Goal: Transaction & Acquisition: Purchase product/service

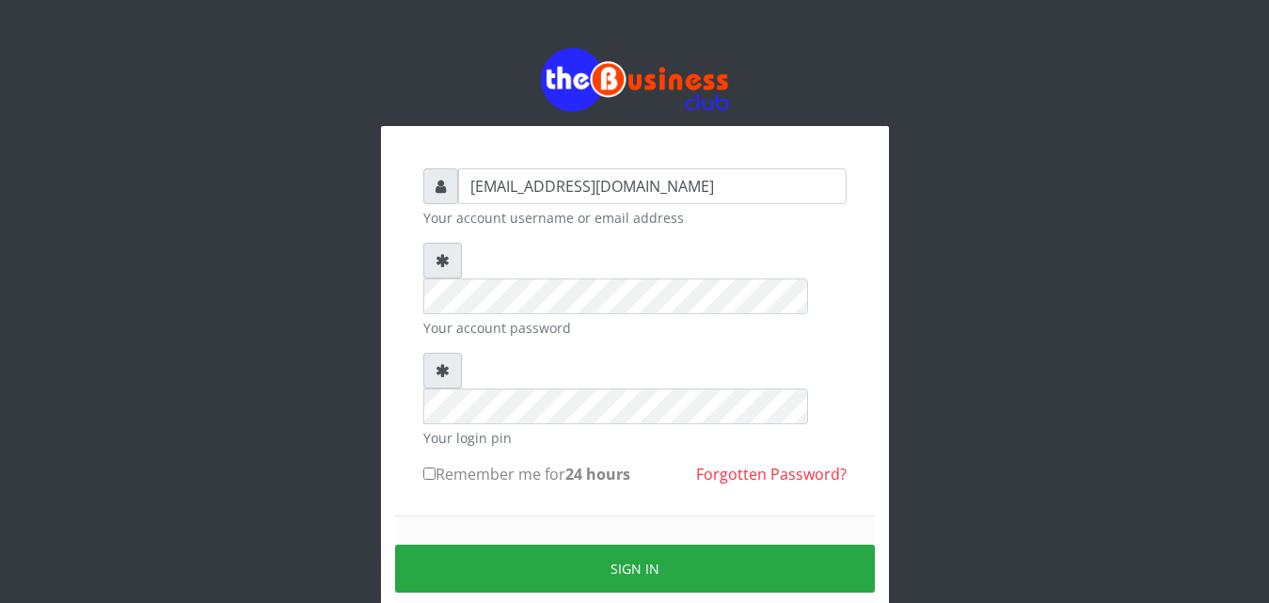
type input "vicnic626@gmail.com"
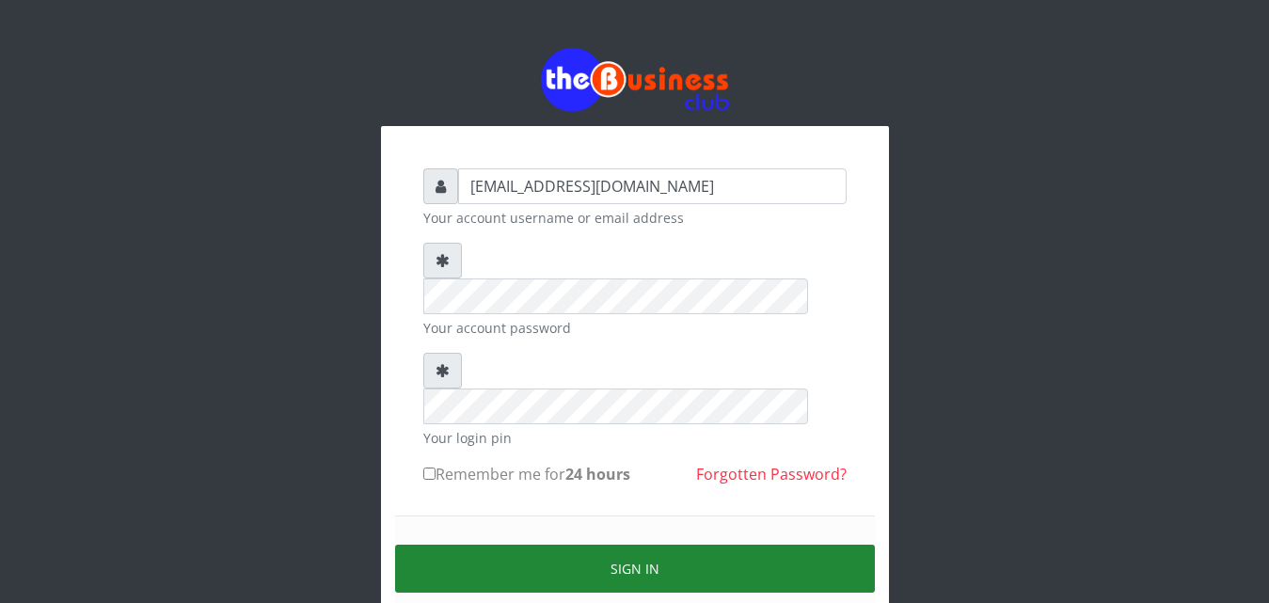
click at [640, 545] on button "Sign in" at bounding box center [635, 569] width 480 height 48
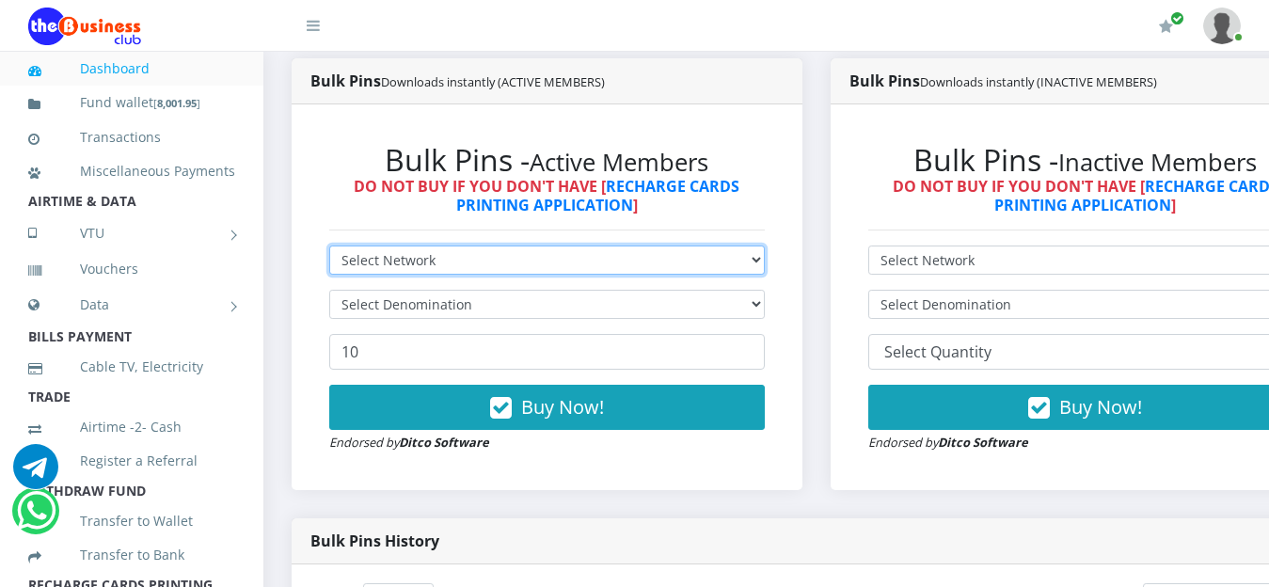
click at [761, 252] on select "Select Network MTN Globacom 9Mobile Airtel" at bounding box center [546, 259] width 435 height 29
select select "MTN"
click at [329, 248] on select "Select Network MTN Globacom 9Mobile Airtel" at bounding box center [546, 259] width 435 height 29
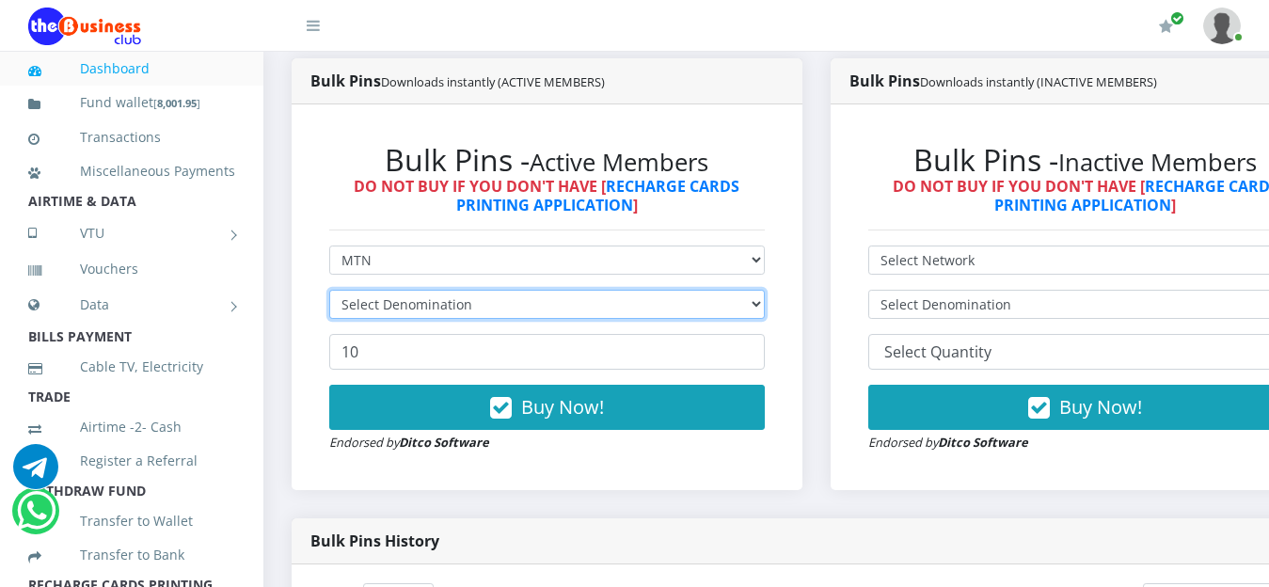
click at [764, 306] on select "Select Denomination" at bounding box center [546, 304] width 435 height 29
click at [764, 309] on select "Select Denomination" at bounding box center [546, 304] width 435 height 29
click at [765, 311] on select "Select Denomination" at bounding box center [546, 304] width 435 height 29
select select "193.98-200"
click at [329, 292] on select "Select Denomination MTN NGN100 - ₦96.99 MTN NGN200 - ₦193.98 MTN NGN400 - ₦387.…" at bounding box center [546, 304] width 435 height 29
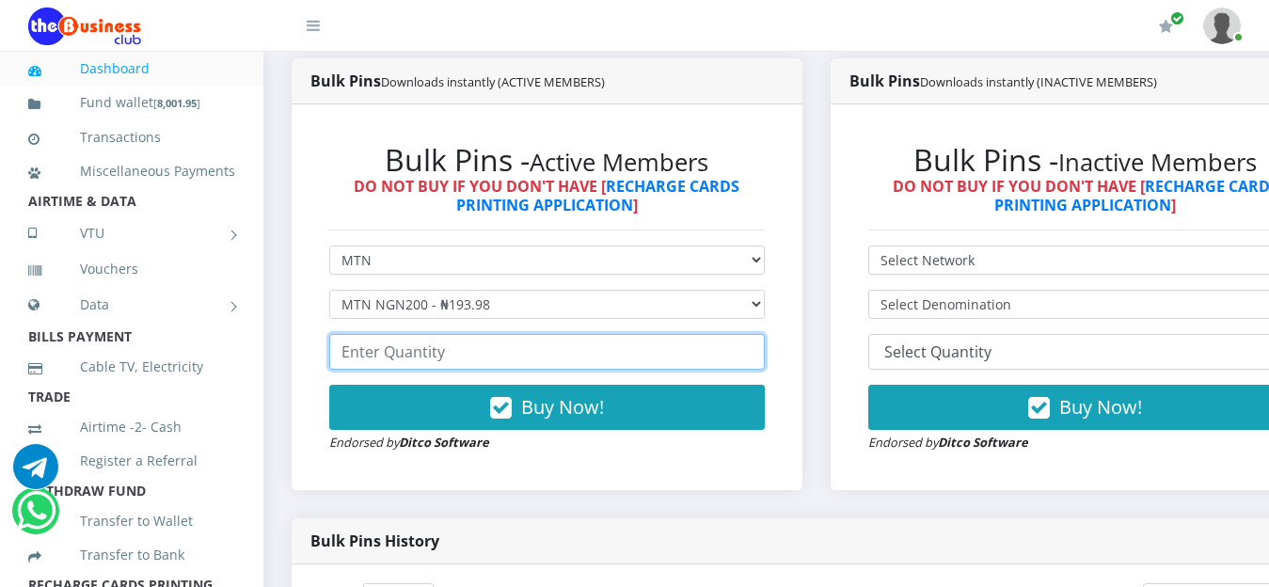
click at [494, 359] on input "number" at bounding box center [546, 352] width 435 height 36
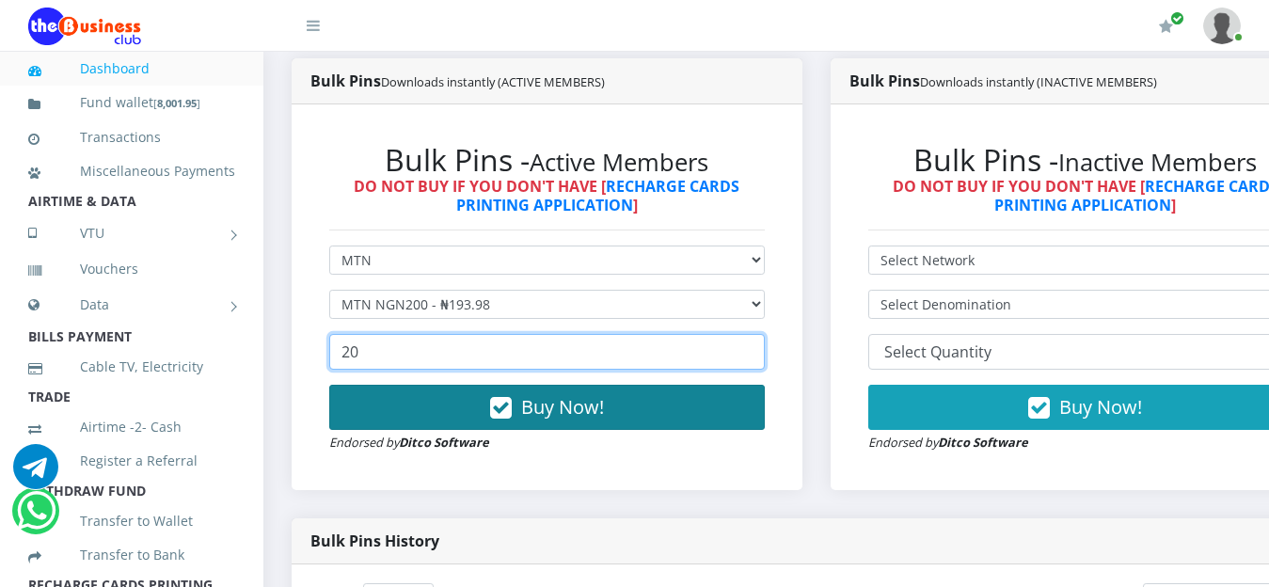
type input "20"
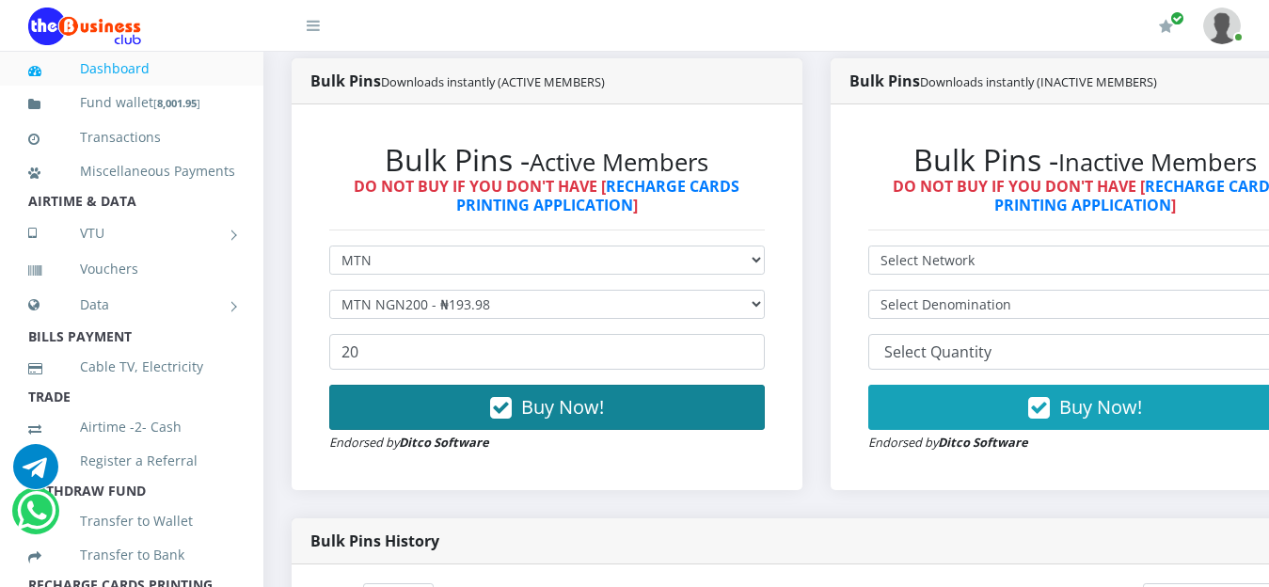
click at [592, 418] on span "Buy Now!" at bounding box center [562, 406] width 83 height 25
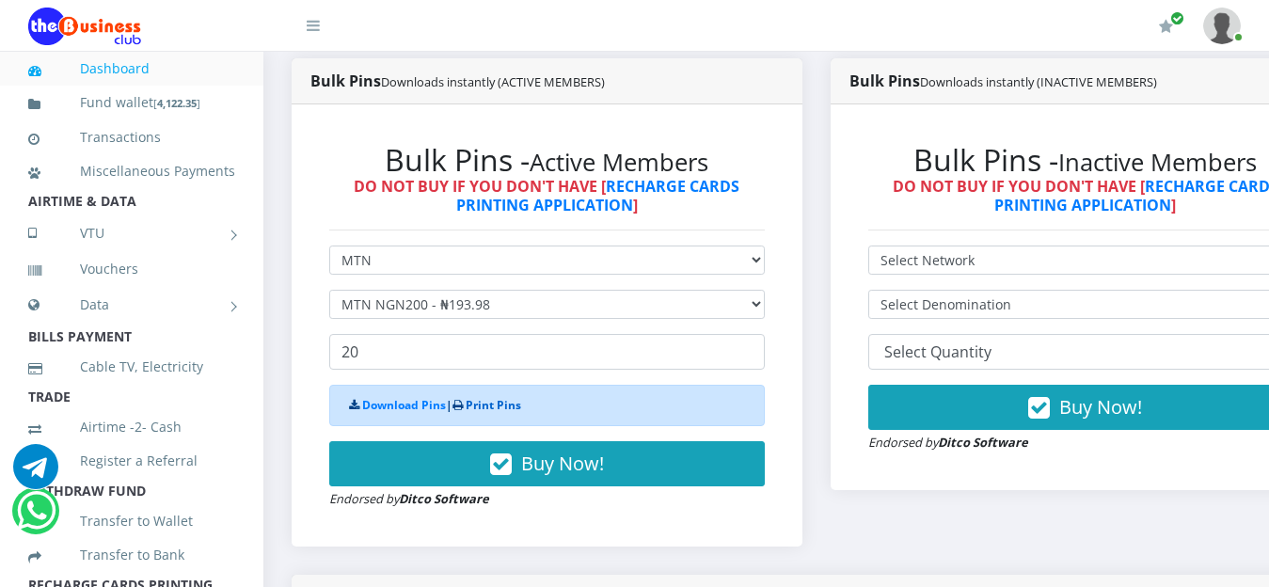
click at [500, 410] on link "Print Pins" at bounding box center [493, 405] width 55 height 16
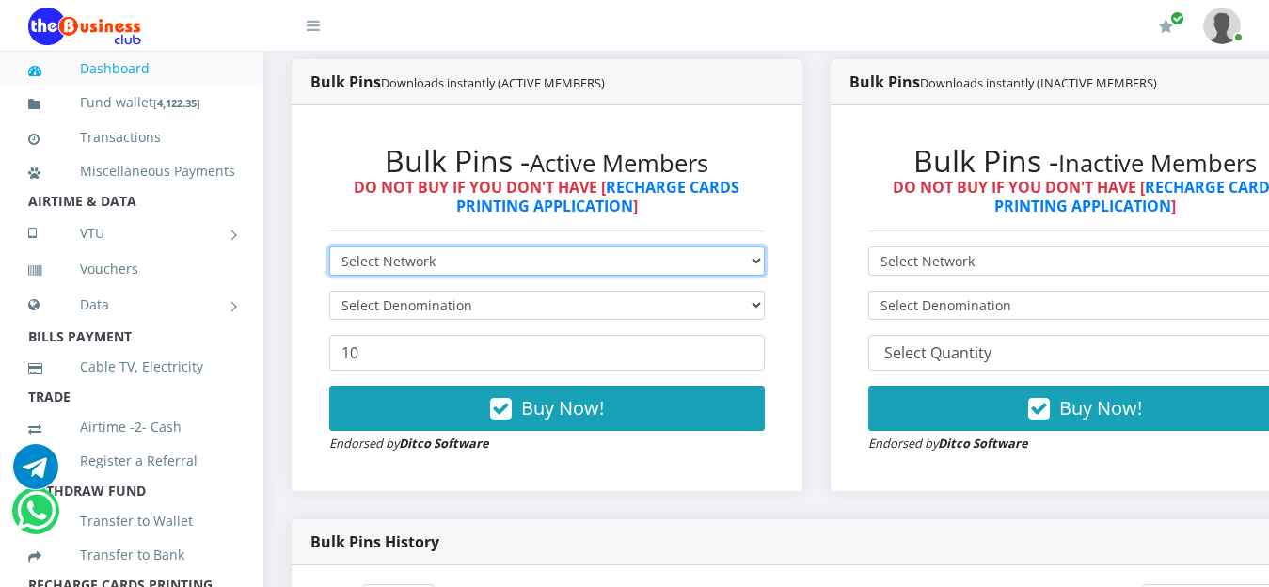
click at [765, 265] on select "Select Network MTN Globacom 9Mobile Airtel" at bounding box center [546, 260] width 435 height 29
select select "Glo"
click at [329, 249] on select "Select Network MTN Globacom 9Mobile Airtel" at bounding box center [546, 260] width 435 height 29
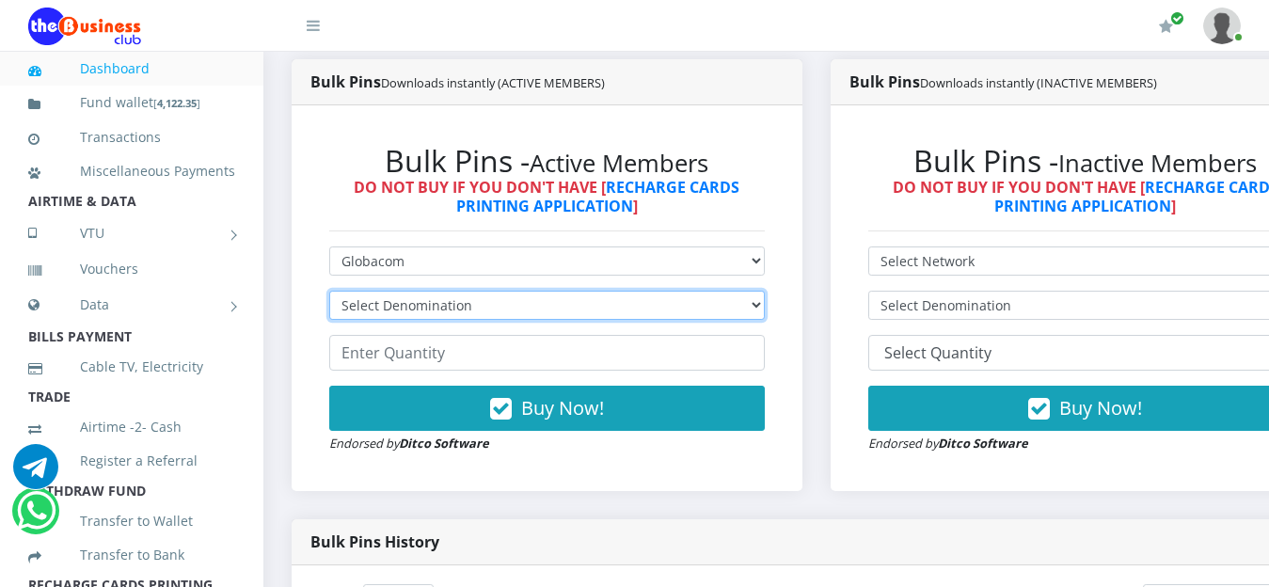
click at [765, 314] on select "Select Denomination Glo NGN100 - ₦96.55 Glo NGN200 - ₦193.10 Glo NGN500 - ₦482.…" at bounding box center [546, 305] width 435 height 29
select select "193.1-200"
click at [329, 293] on select "Select Denomination Glo NGN100 - ₦96.55 Glo NGN200 - ₦193.10 Glo NGN500 - ₦482.…" at bounding box center [546, 305] width 435 height 29
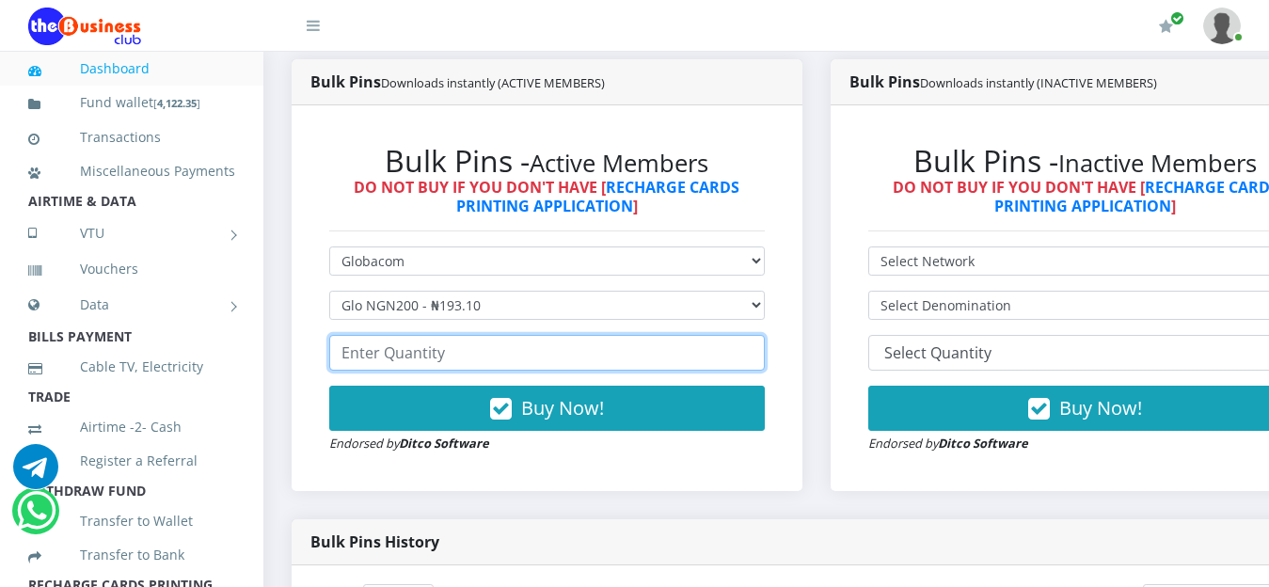
click at [509, 362] on input "number" at bounding box center [546, 353] width 435 height 36
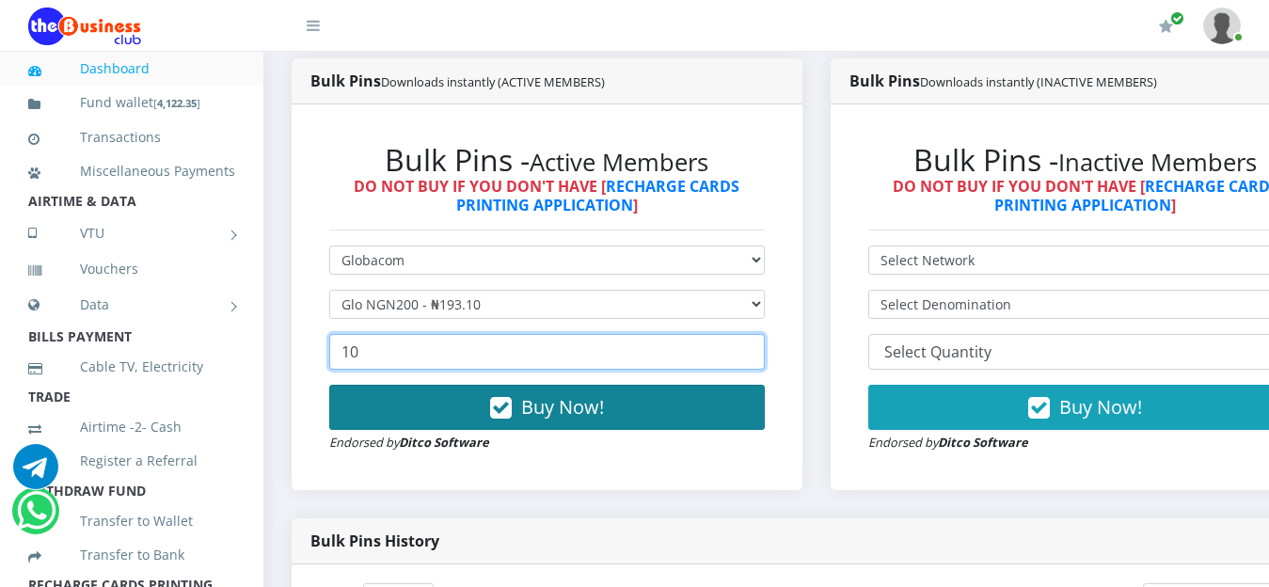
type input "10"
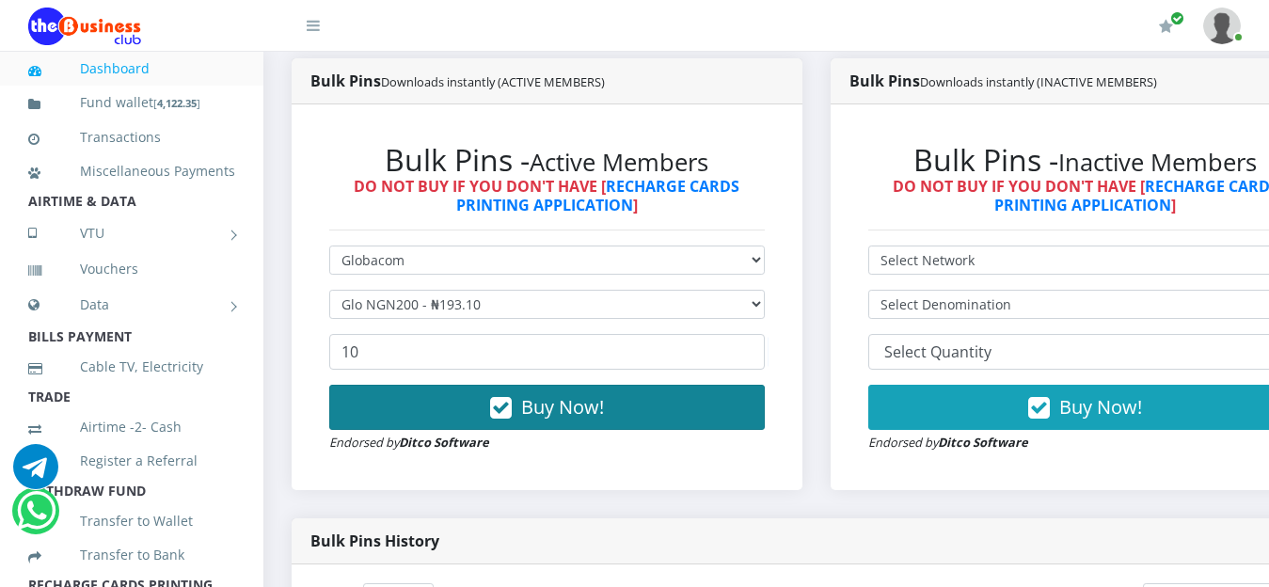
click at [568, 416] on span "Buy Now!" at bounding box center [562, 406] width 83 height 25
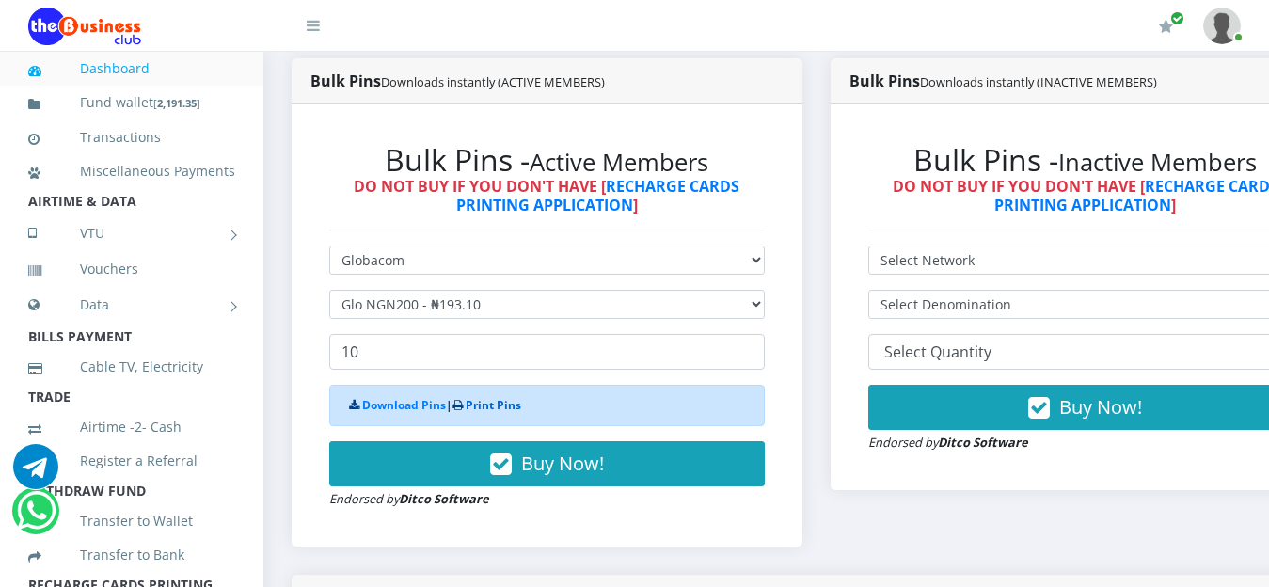
click at [515, 412] on link "Print Pins" at bounding box center [493, 405] width 55 height 16
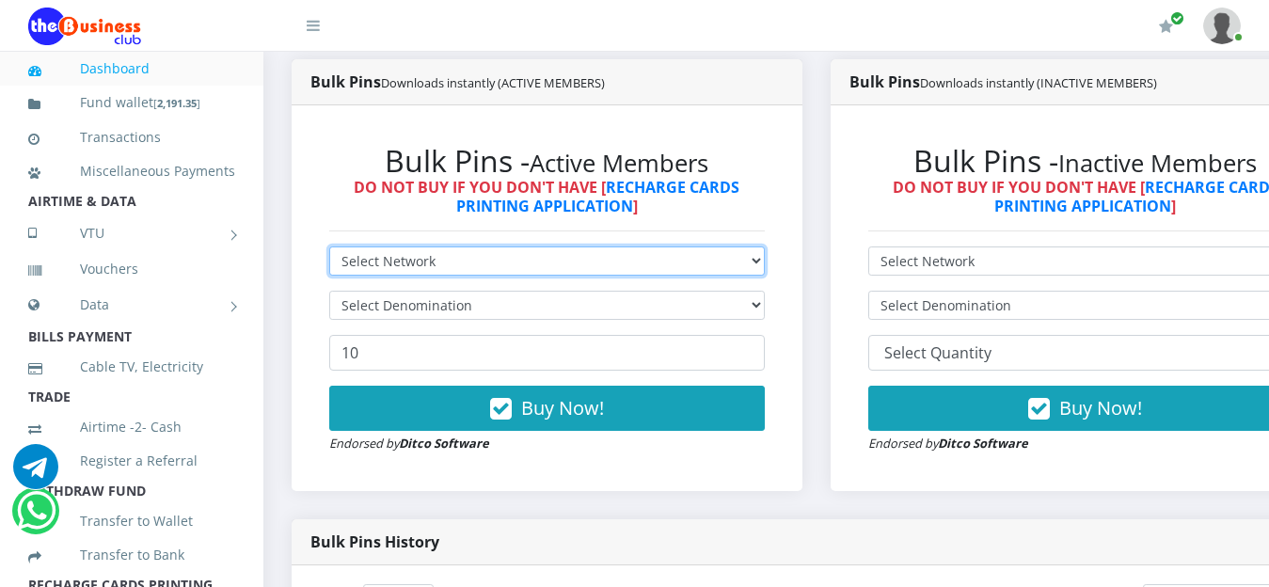
click at [765, 257] on select "Select Network MTN Globacom 9Mobile Airtel" at bounding box center [546, 260] width 435 height 29
select select "MTN"
click at [329, 249] on select "Select Network MTN Globacom 9Mobile Airtel" at bounding box center [546, 260] width 435 height 29
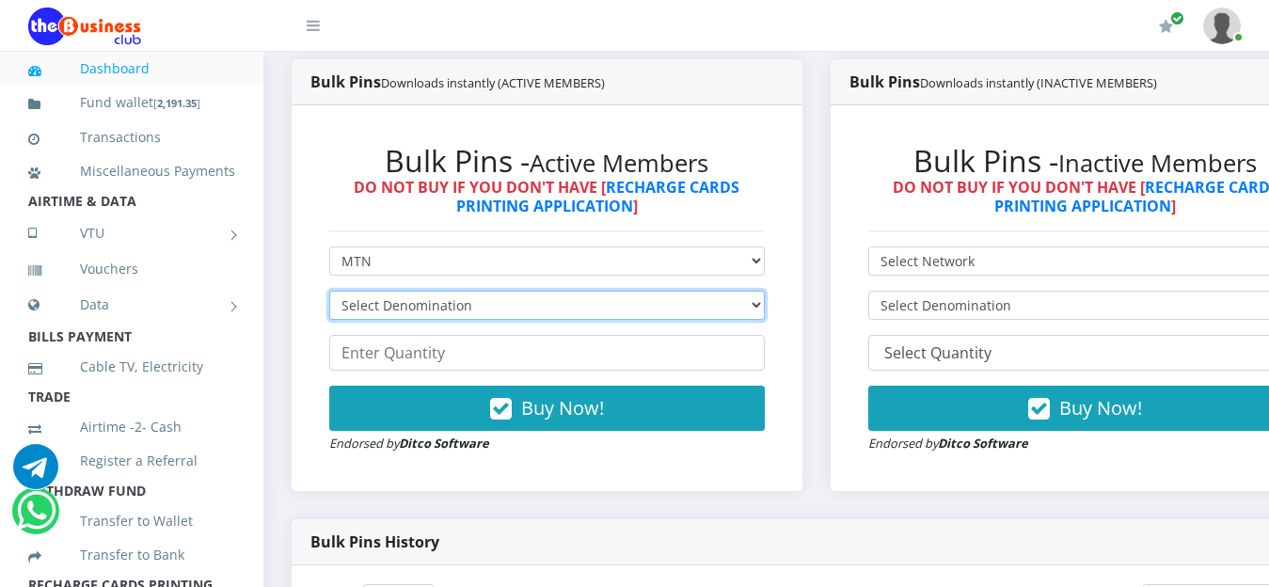
click at [653, 306] on select "Select Denomination MTN NGN100 - ₦96.99 MTN NGN200 - ₦193.98 MTN NGN400 - ₦387.…" at bounding box center [546, 305] width 435 height 29
select select "96.99-100"
click at [329, 293] on select "Select Denomination MTN NGN100 - ₦96.99 MTN NGN200 - ₦193.98 MTN NGN400 - ₦387.…" at bounding box center [546, 305] width 435 height 29
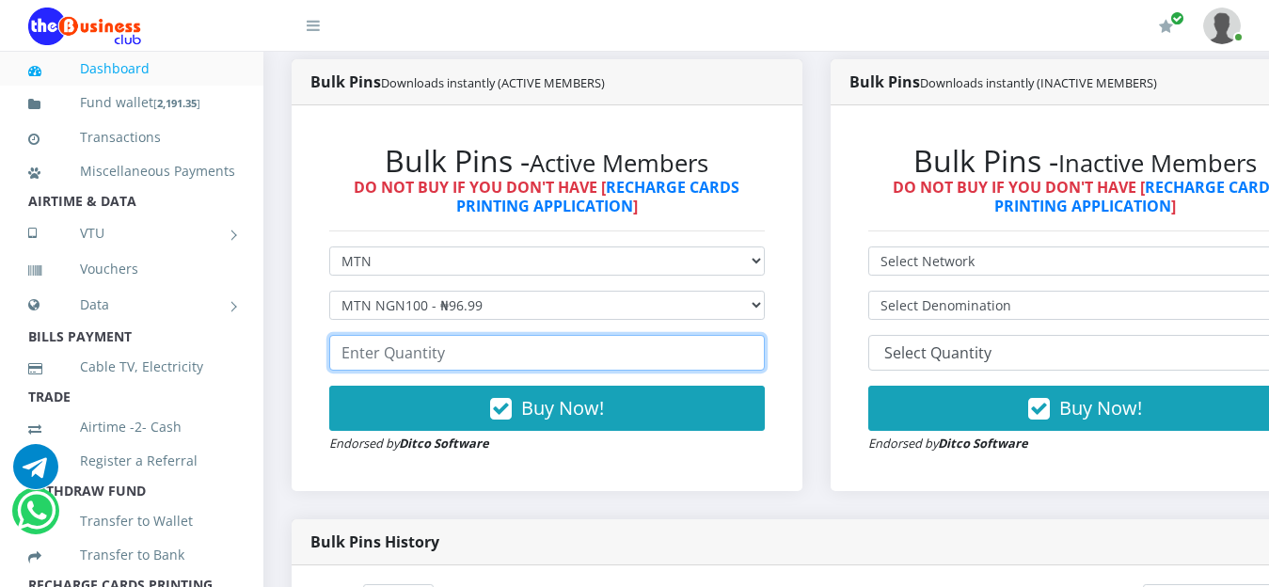
click at [488, 353] on input "number" at bounding box center [546, 353] width 435 height 36
type input "10"
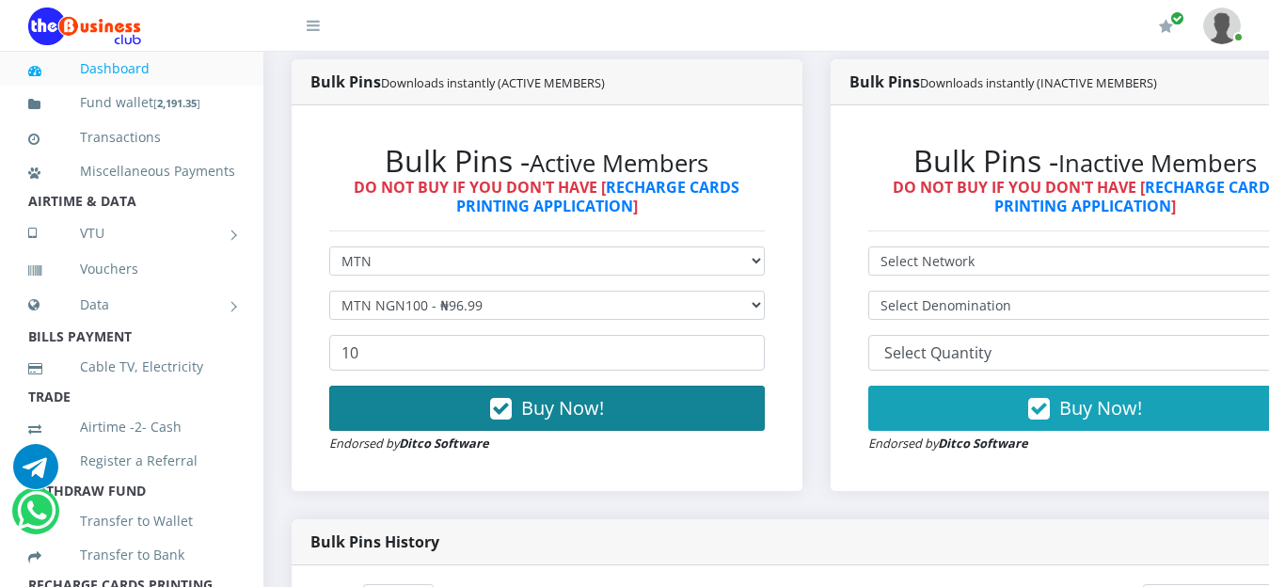
click at [554, 416] on span "Buy Now!" at bounding box center [562, 407] width 83 height 25
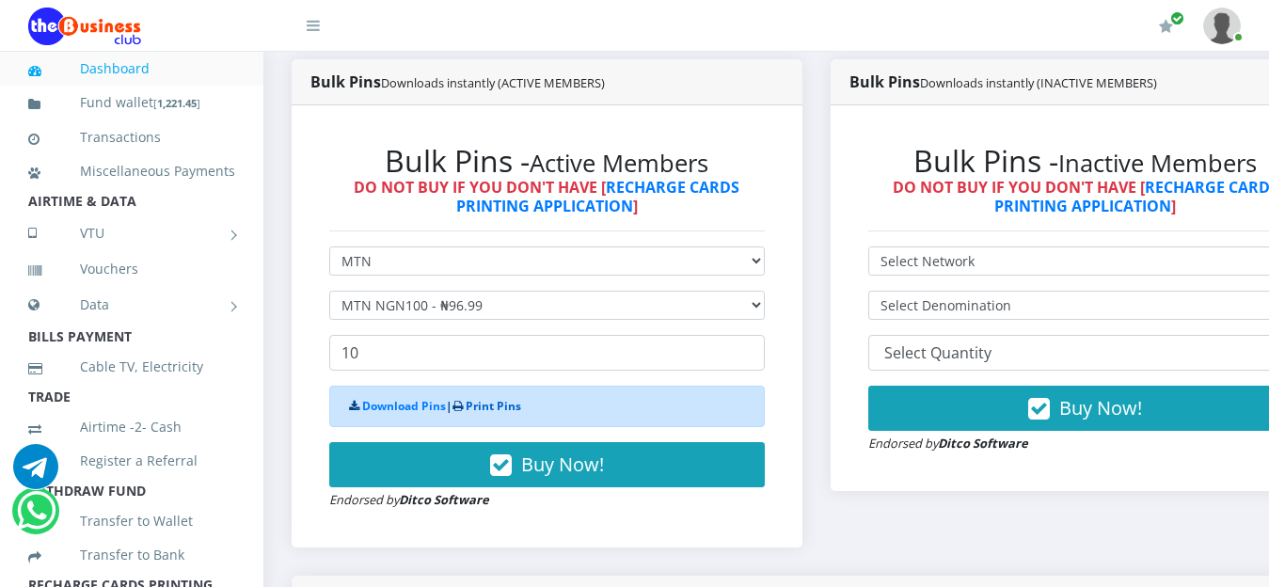
click at [508, 414] on link "Print Pins" at bounding box center [493, 406] width 55 height 16
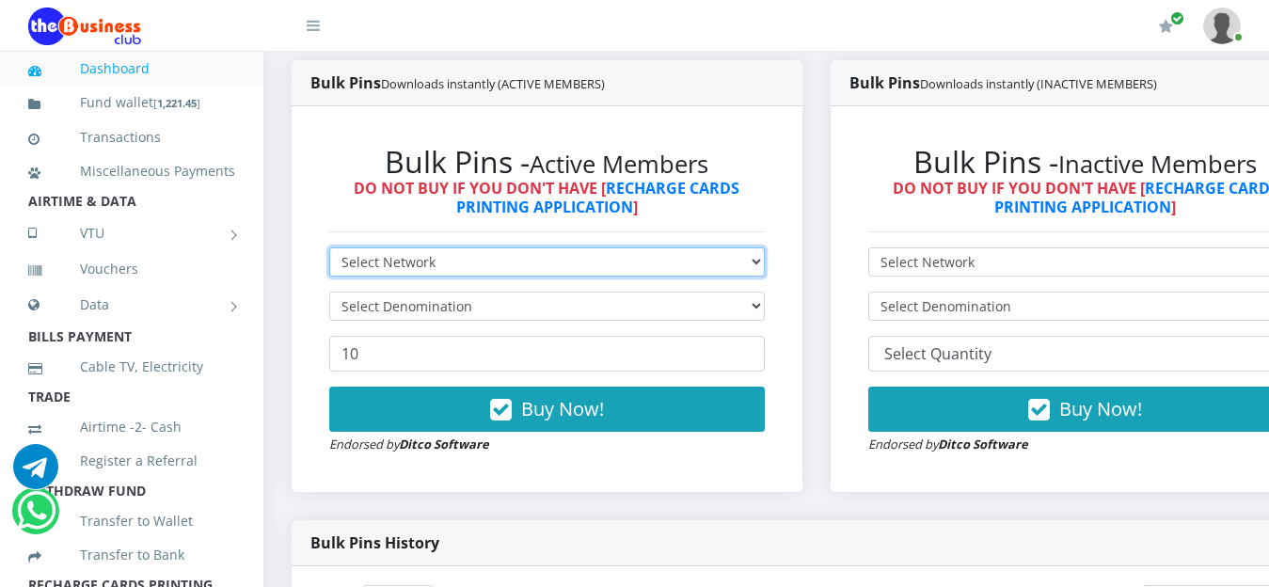
click at [765, 265] on select "Select Network MTN Globacom 9Mobile Airtel" at bounding box center [546, 261] width 435 height 29
select select "Airtel"
click at [329, 250] on select "Select Network MTN Globacom 9Mobile Airtel" at bounding box center [546, 261] width 435 height 29
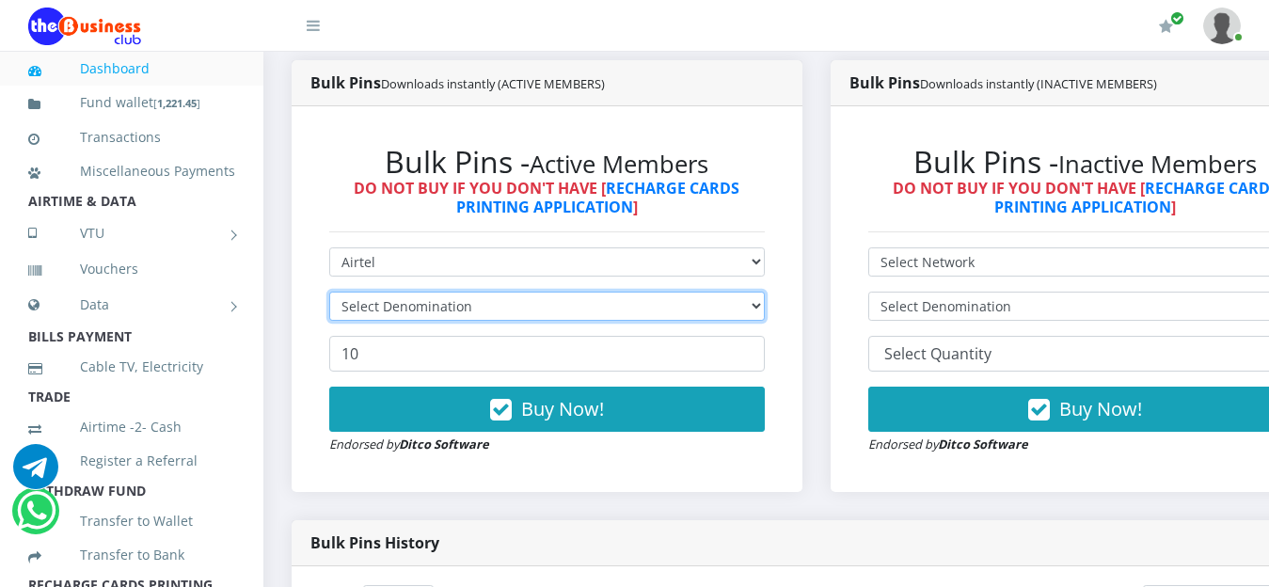
click at [765, 310] on select "Select Denomination" at bounding box center [546, 306] width 435 height 29
select select "96.38-100"
click at [329, 294] on select "Select Denomination Airtel NGN100 - ₦96.38 Airtel NGN200 - ₦192.76 Airtel NGN50…" at bounding box center [546, 306] width 435 height 29
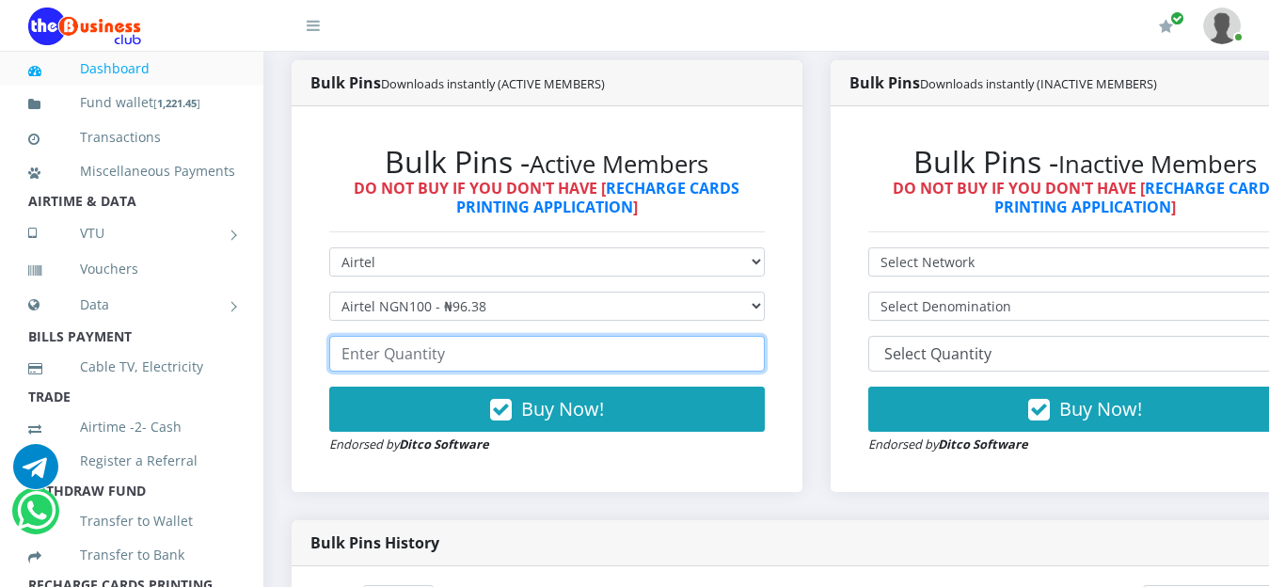
click at [490, 357] on input "number" at bounding box center [546, 354] width 435 height 36
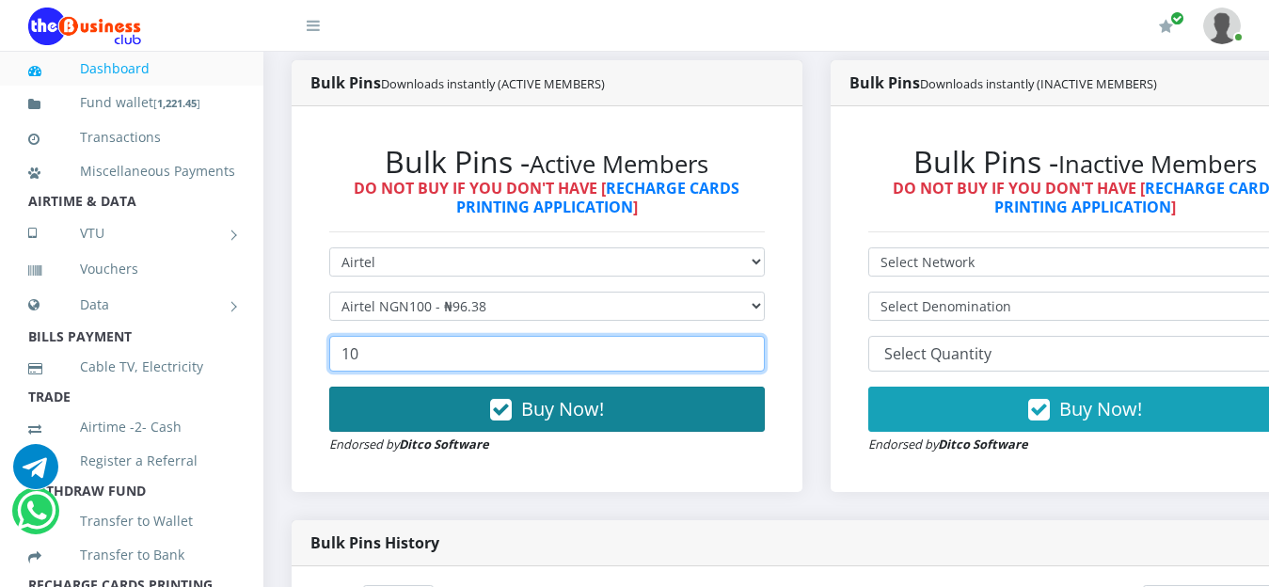
type input "10"
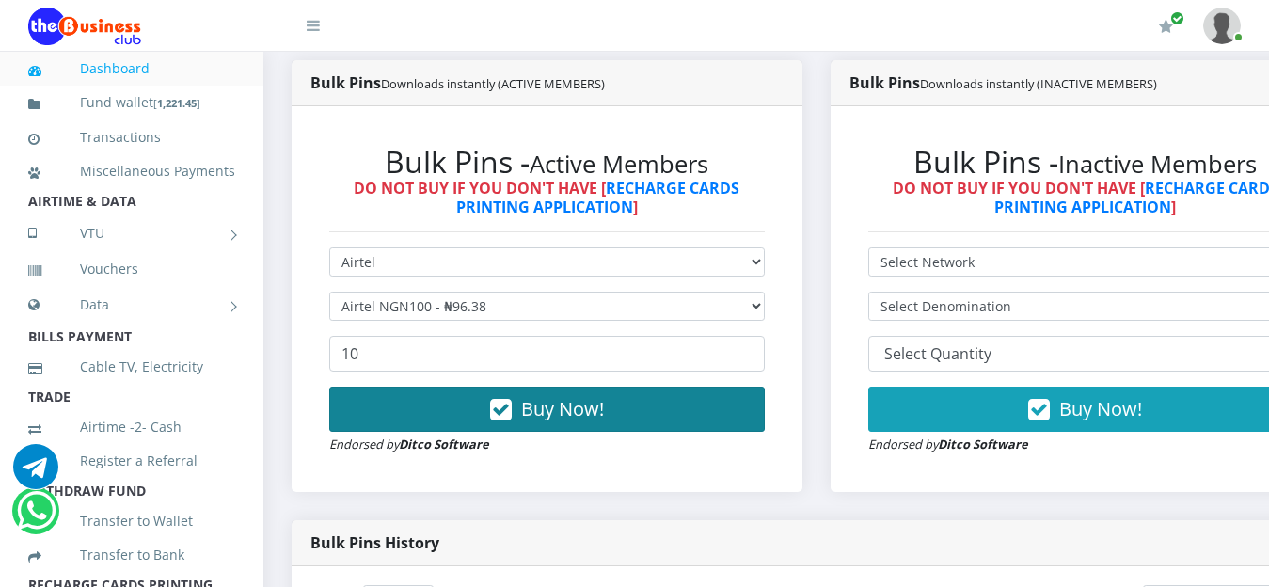
click at [570, 426] on button "Buy Now!" at bounding box center [546, 409] width 435 height 45
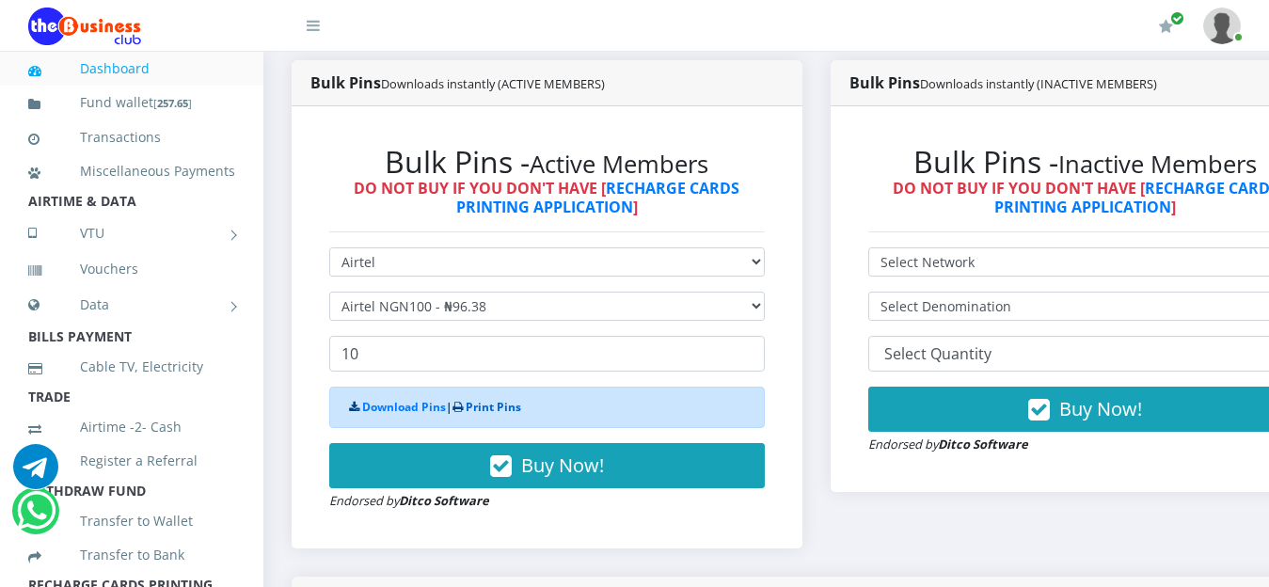
click at [494, 405] on link "Print Pins" at bounding box center [493, 407] width 55 height 16
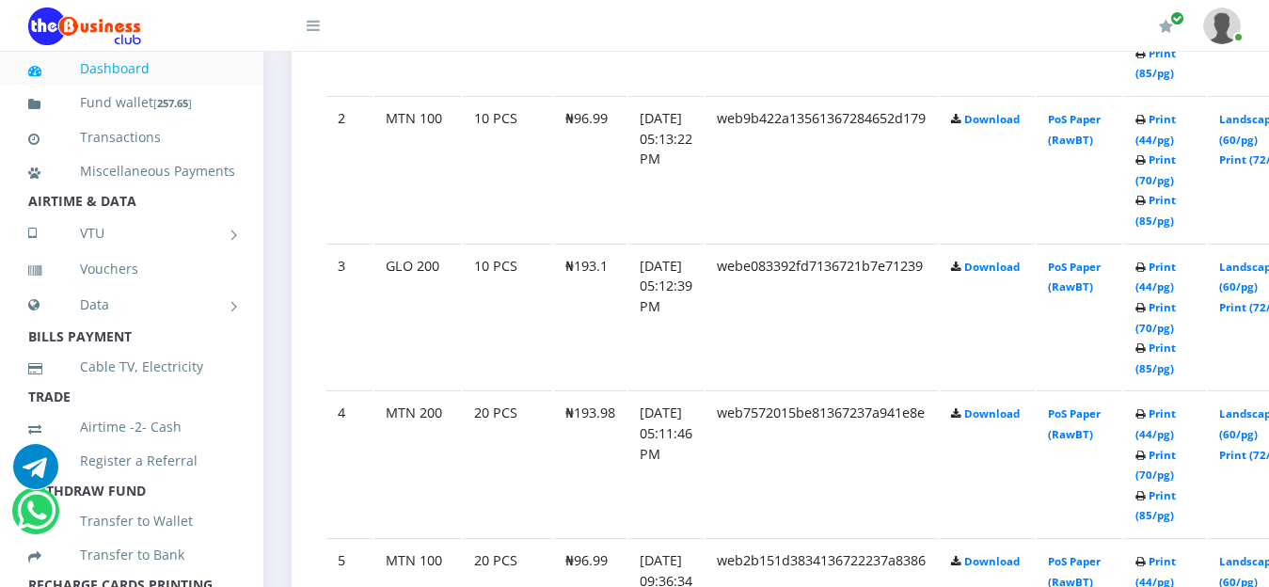
scroll to position [1221, 0]
click at [1176, 499] on link "Print (85/pg)" at bounding box center [1155, 504] width 40 height 35
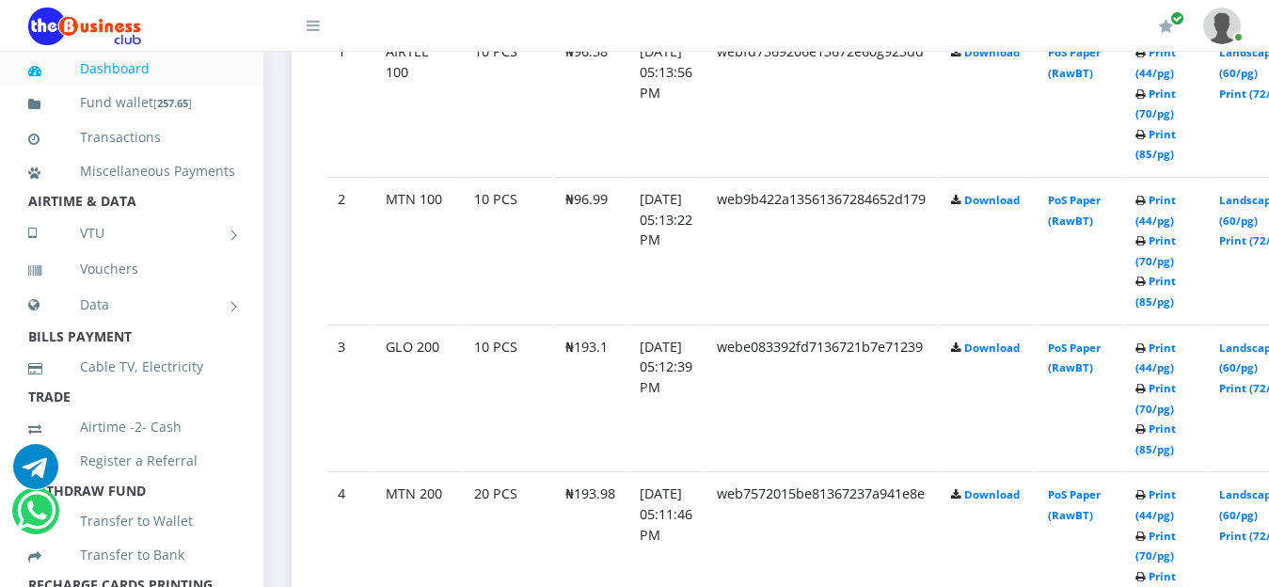
scroll to position [1221, 0]
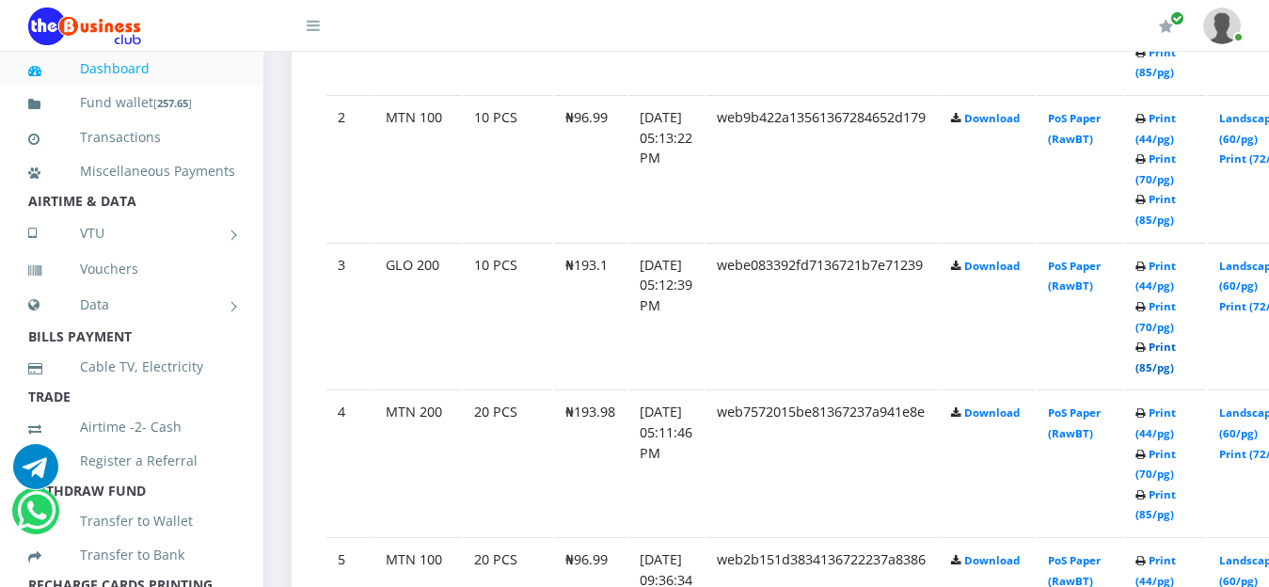
click at [1176, 351] on link "Print (85/pg)" at bounding box center [1155, 357] width 40 height 35
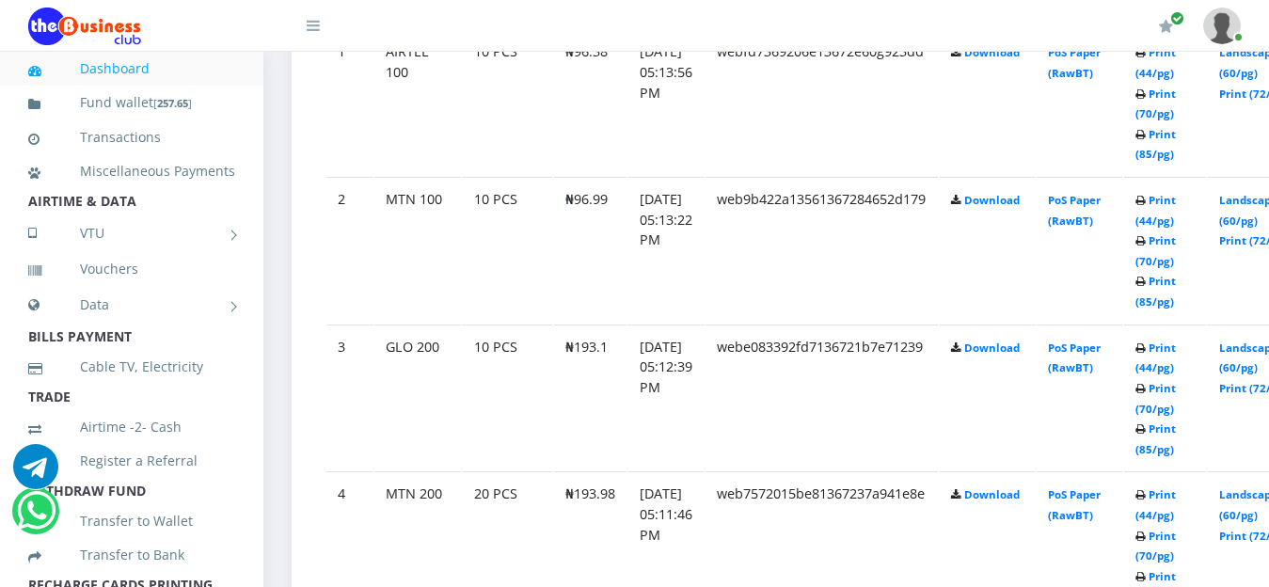
scroll to position [1221, 0]
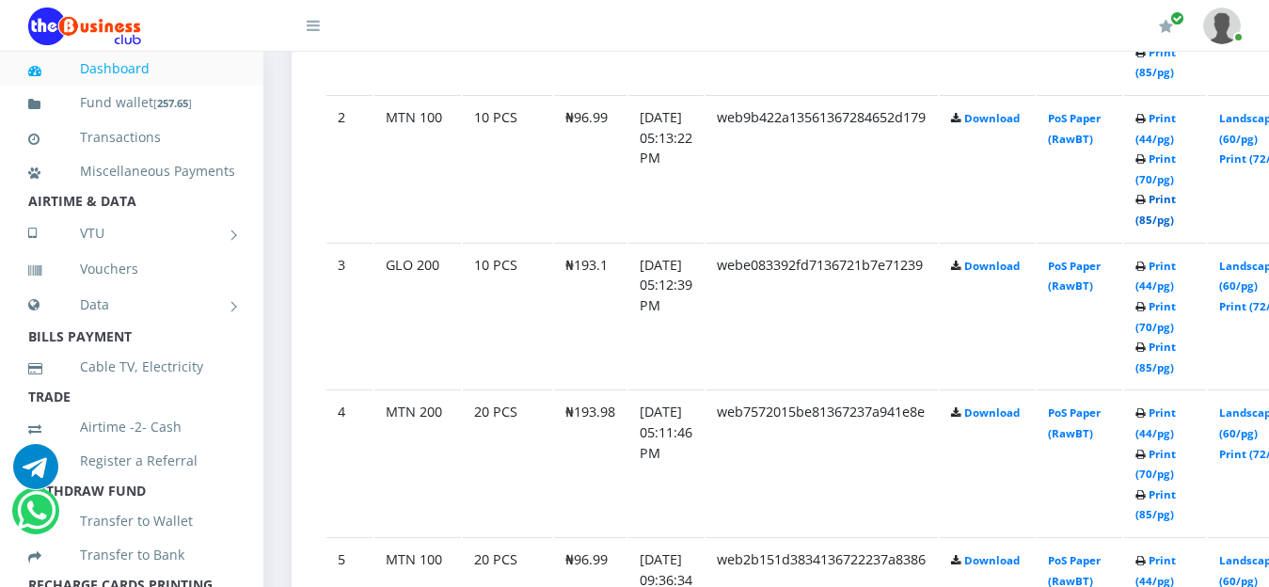
click at [1176, 206] on link "Print (85/pg)" at bounding box center [1155, 209] width 40 height 35
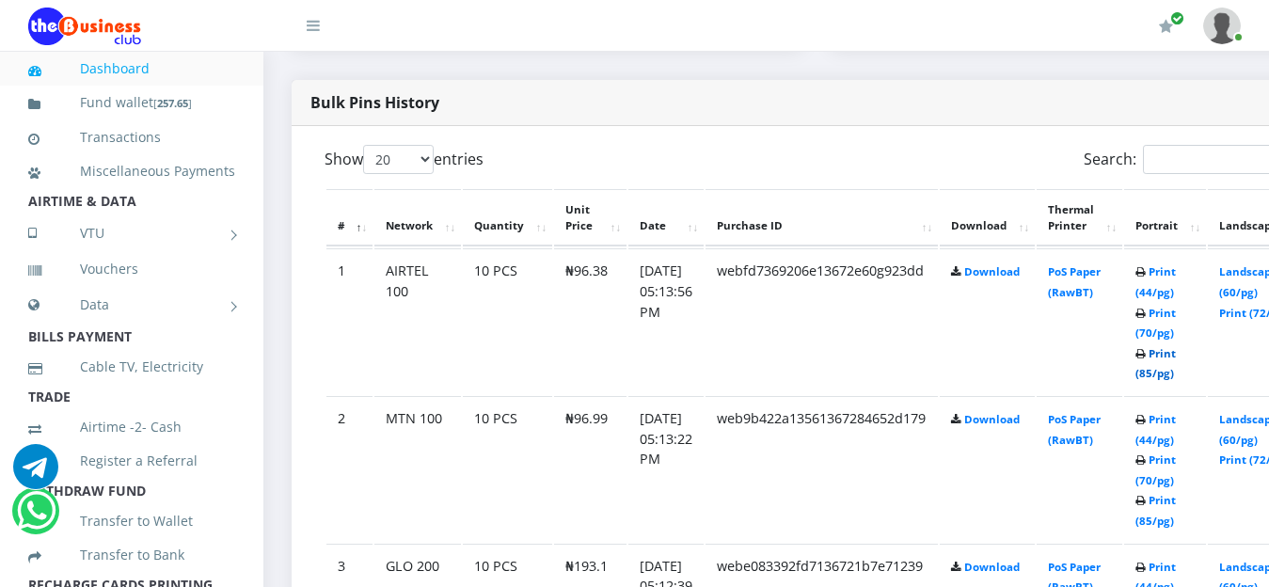
click at [1176, 359] on link "Print (85/pg)" at bounding box center [1155, 363] width 40 height 35
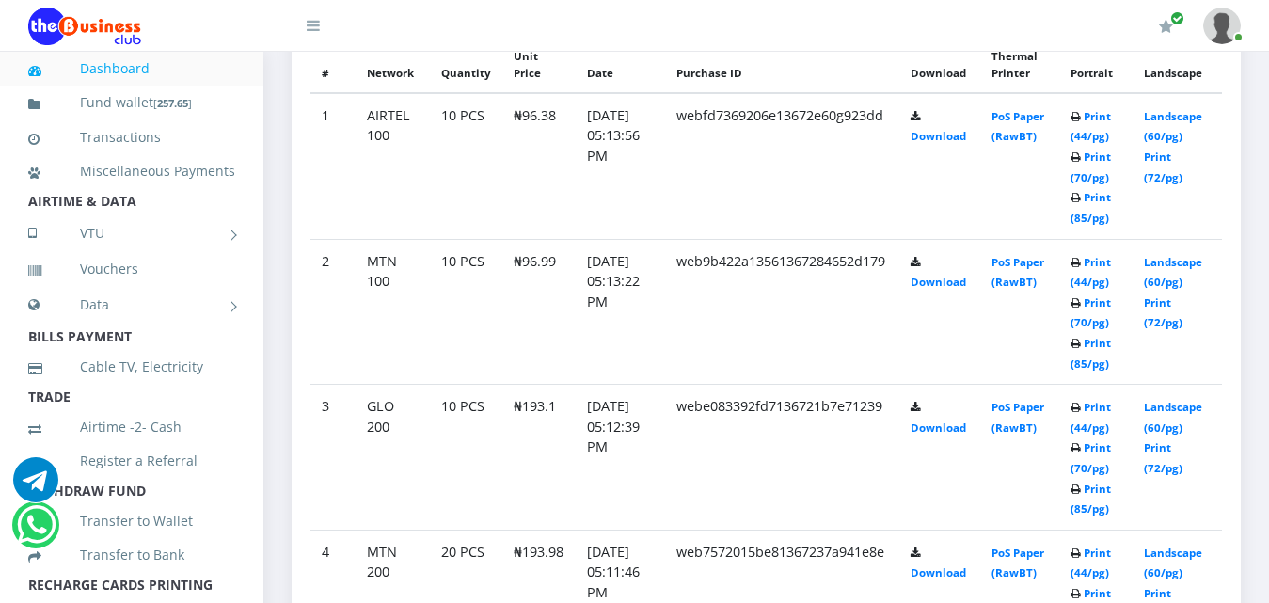
scroll to position [1169, 0]
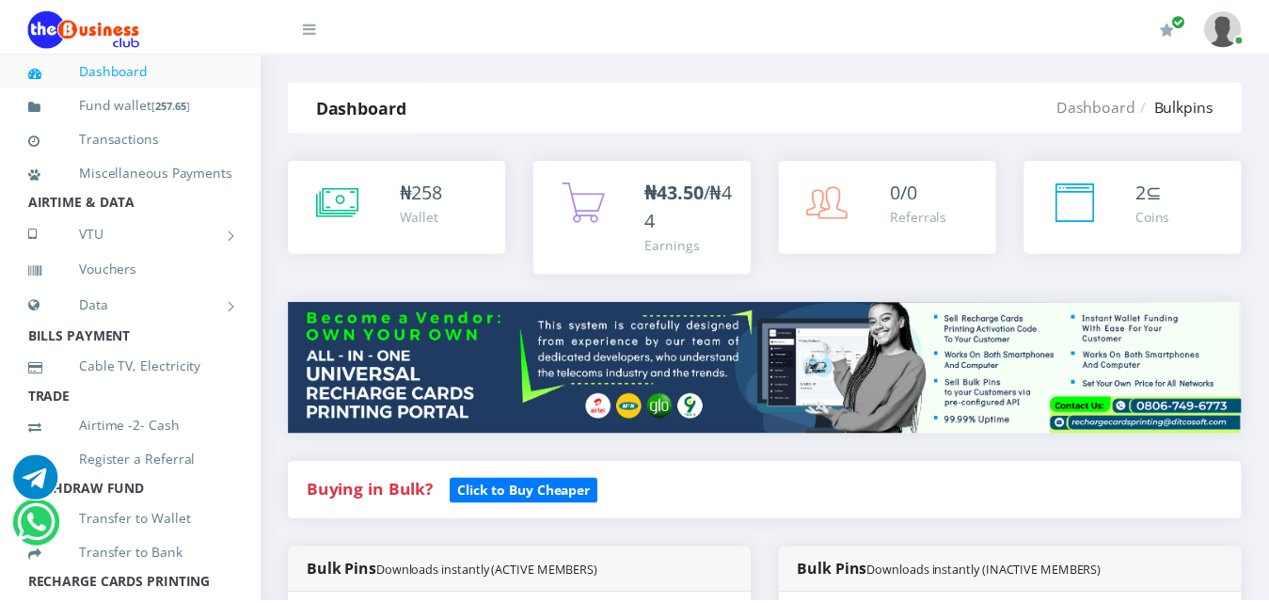
scroll to position [1142, 0]
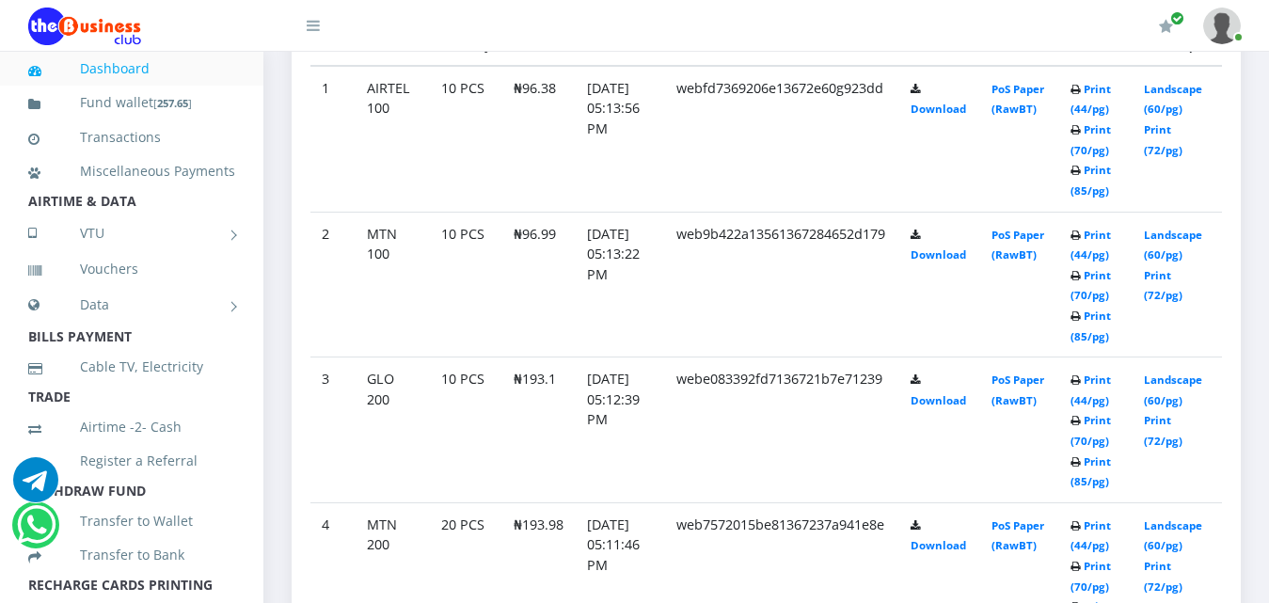
click at [142, 71] on link "Dashboard" at bounding box center [131, 68] width 207 height 43
